Goal: Task Accomplishment & Management: Use online tool/utility

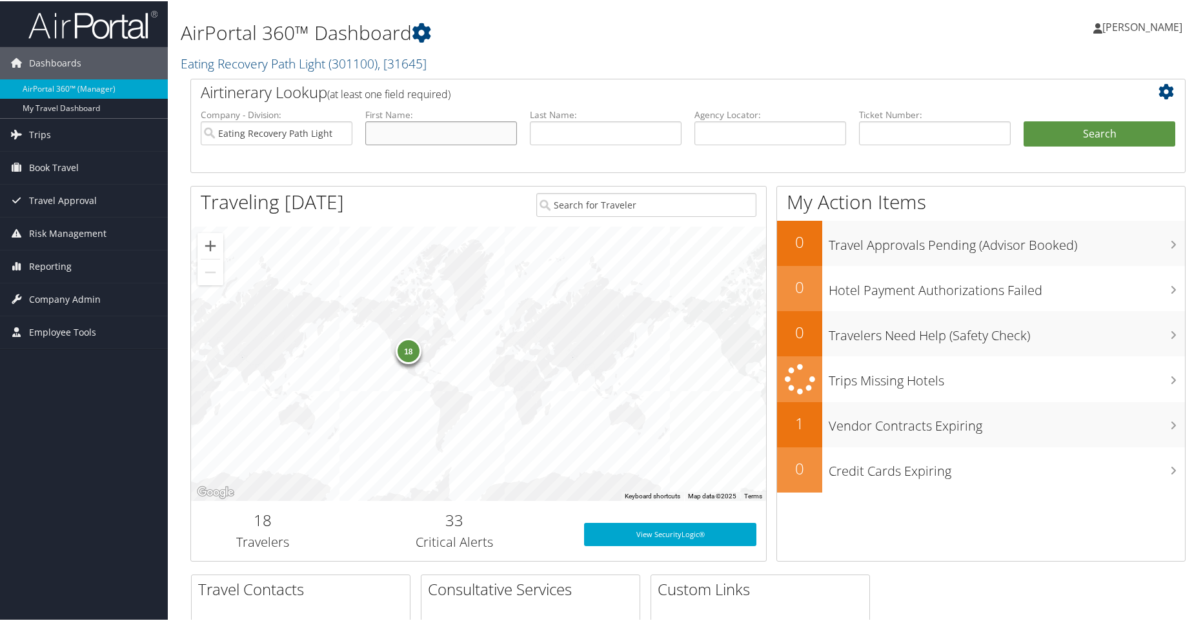
click at [472, 129] on input "text" at bounding box center [441, 132] width 152 height 24
type input "[PERSON_NAME]"
click at [1109, 129] on button "Search" at bounding box center [1100, 133] width 152 height 26
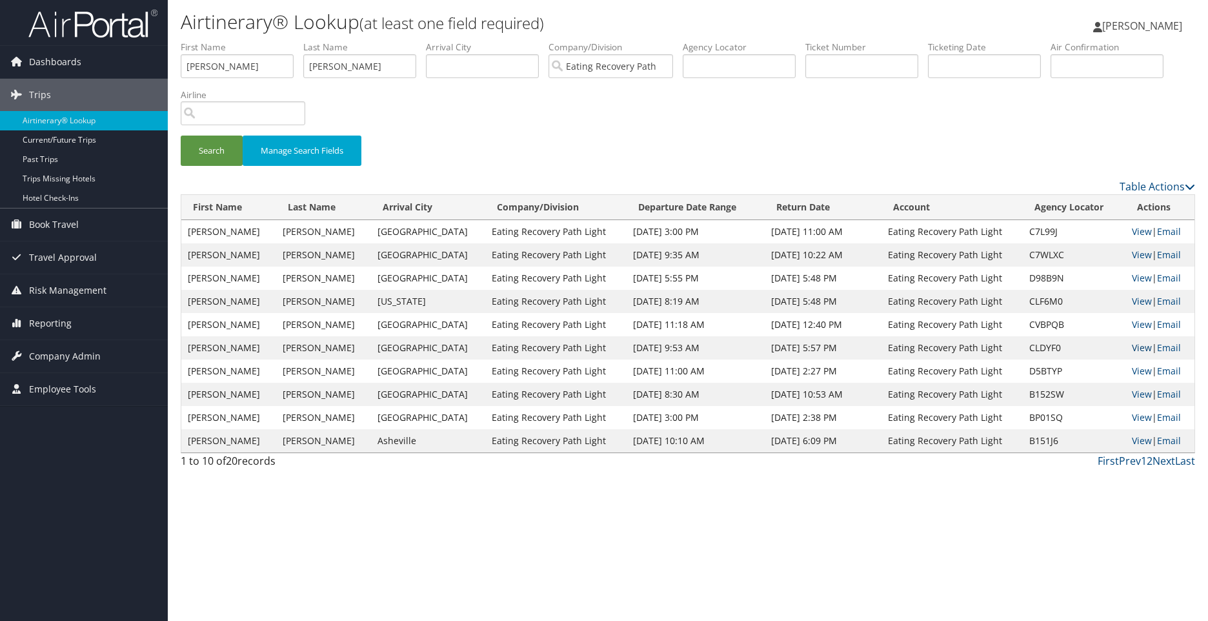
click at [1136, 350] on link "View" at bounding box center [1142, 347] width 20 height 12
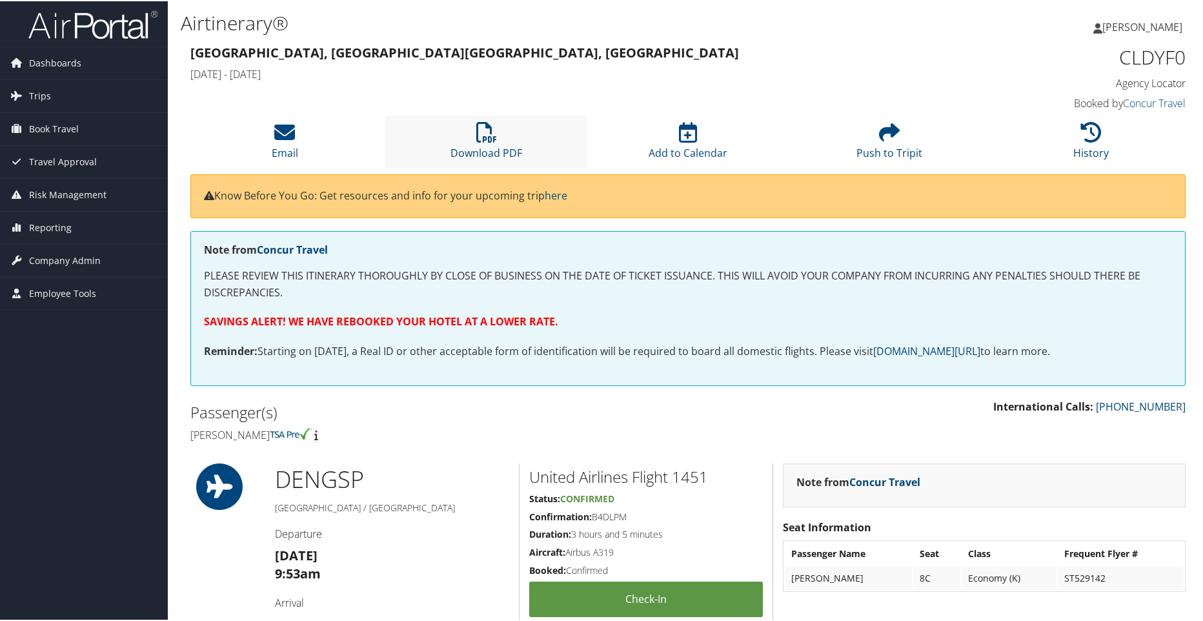
click at [468, 144] on li "Download PDF" at bounding box center [485, 140] width 201 height 52
